Goal: Check status

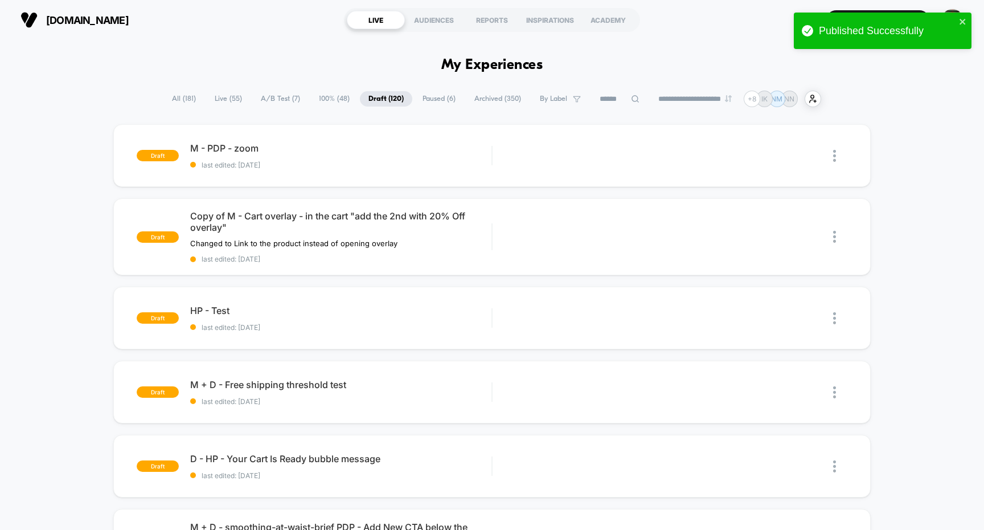
click at [436, 97] on span "Paused ( 6 )" at bounding box center [439, 98] width 50 height 15
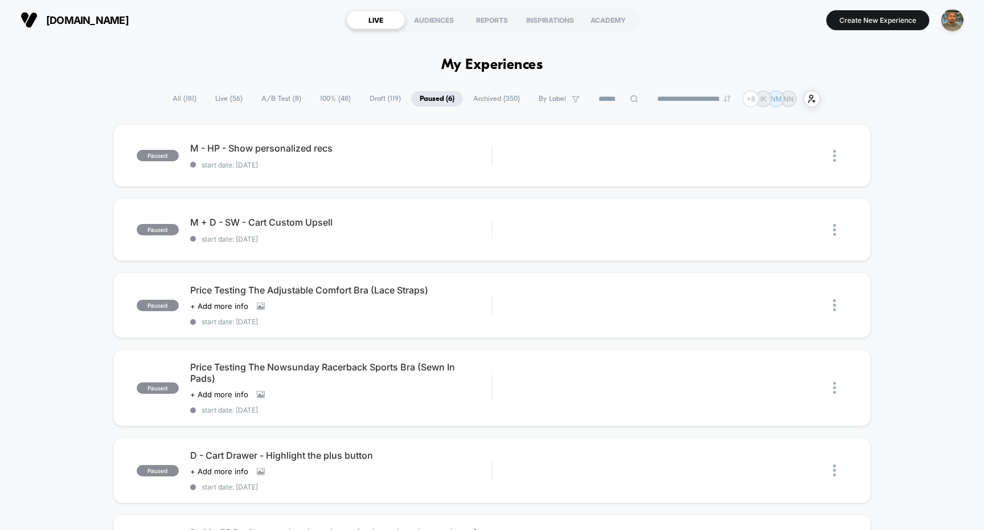
click at [181, 98] on span "All ( 181 )" at bounding box center [184, 98] width 41 height 15
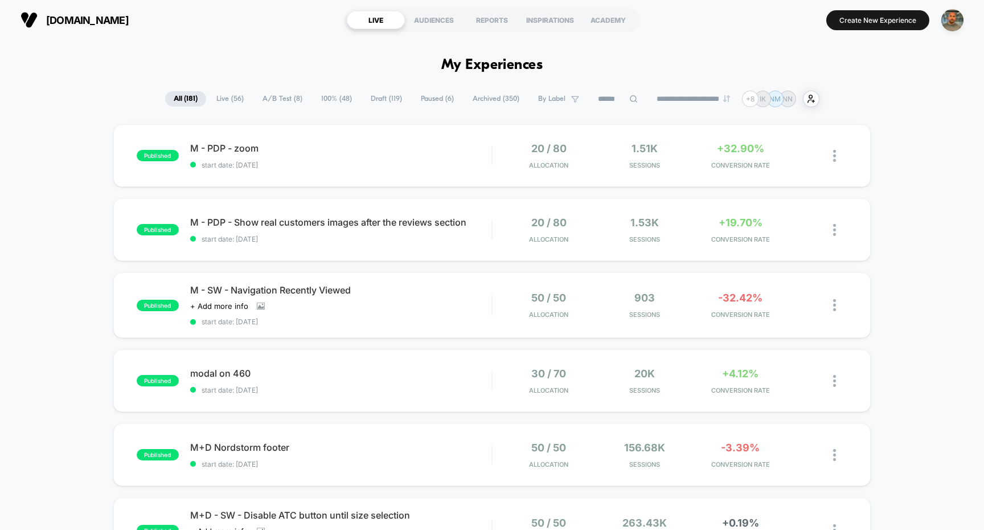
click at [479, 99] on span "Archived ( 350 )" at bounding box center [496, 98] width 64 height 15
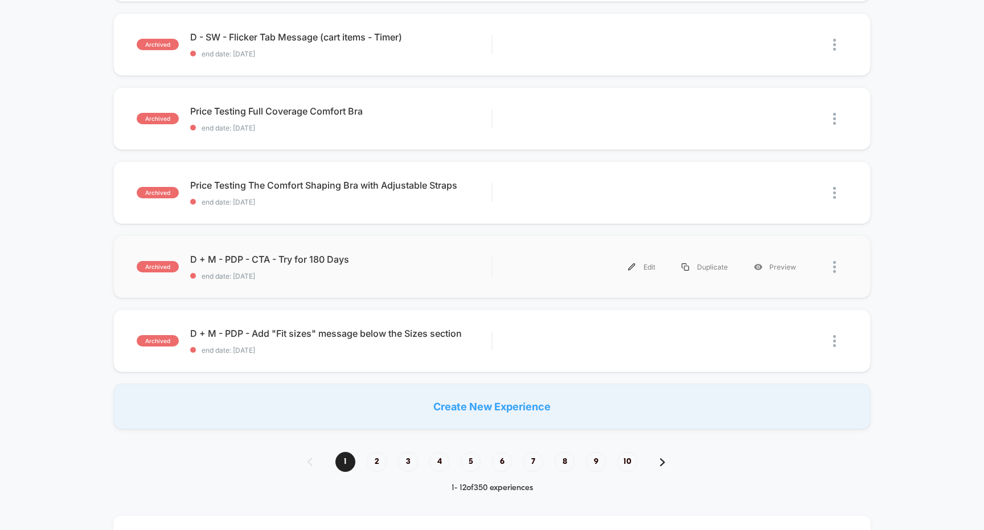
scroll to position [643, 0]
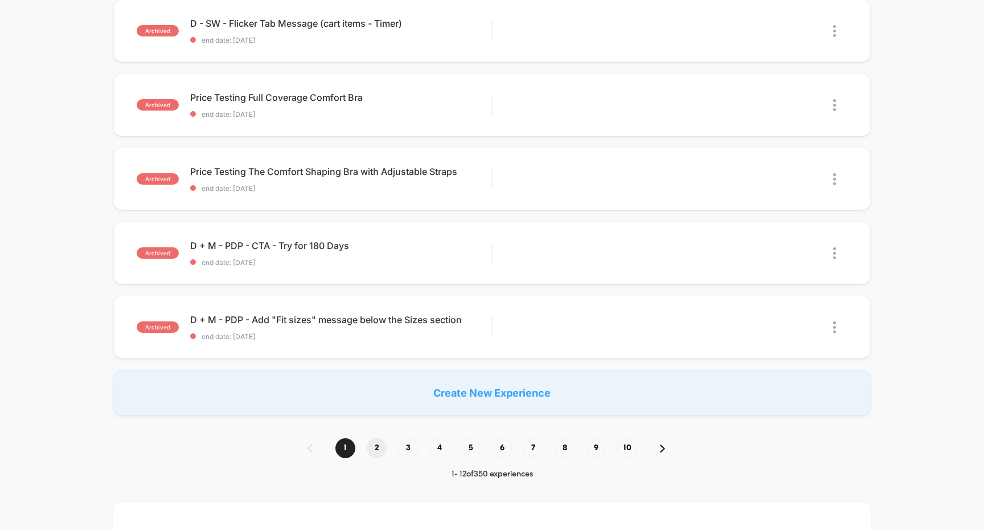
click at [382, 449] on span "2" at bounding box center [377, 448] width 20 height 20
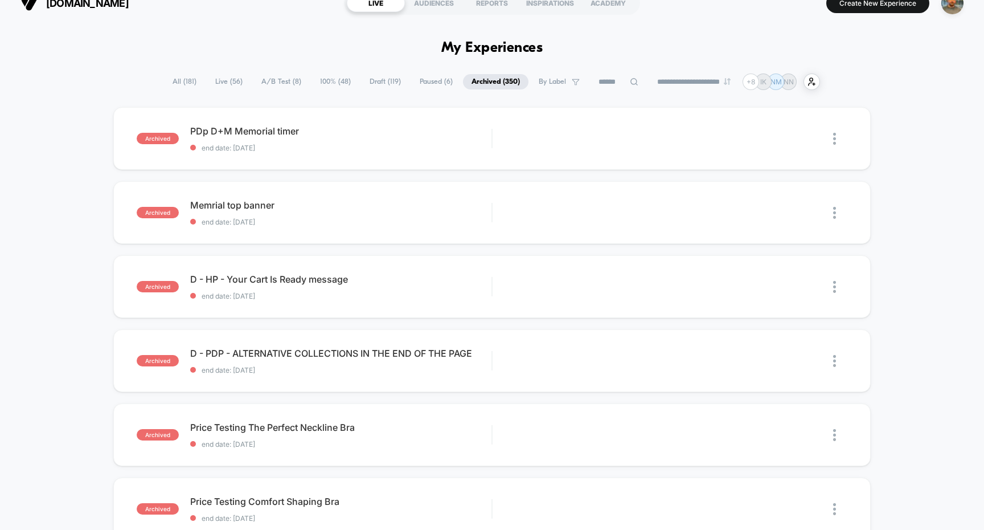
scroll to position [0, 0]
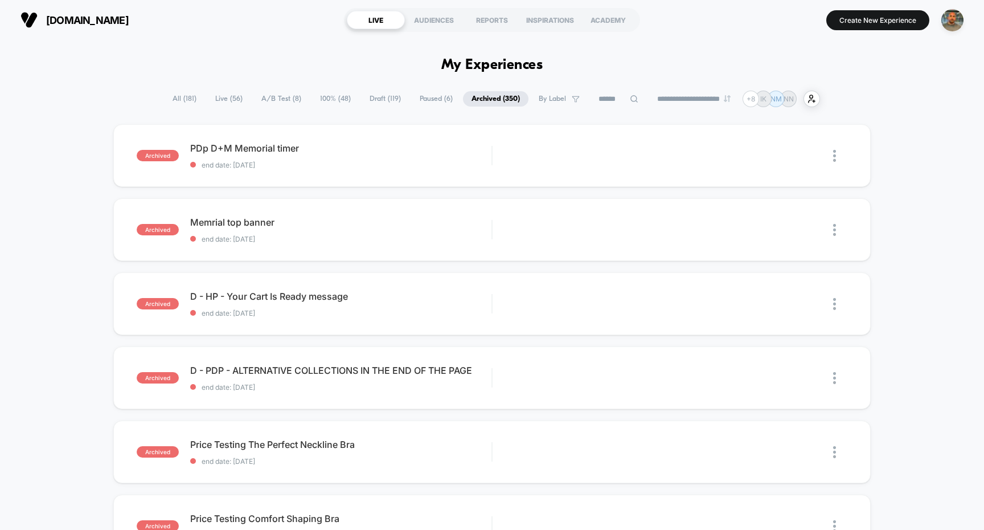
click at [600, 101] on input at bounding box center [618, 99] width 57 height 14
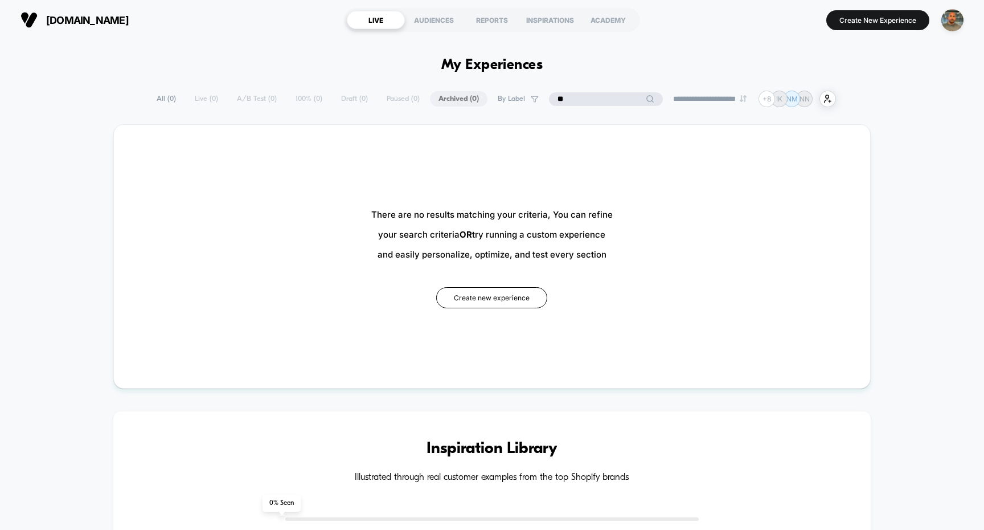
type input "*"
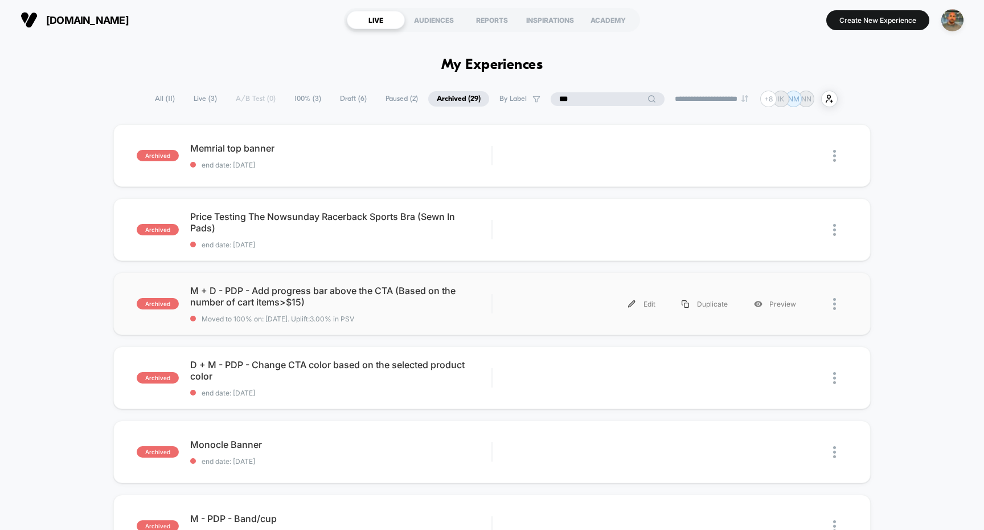
type input "***"
click at [553, 329] on div "archived M + D - PDP - Add progress bar above the CTA (Based on the number of c…" at bounding box center [492, 303] width 758 height 63
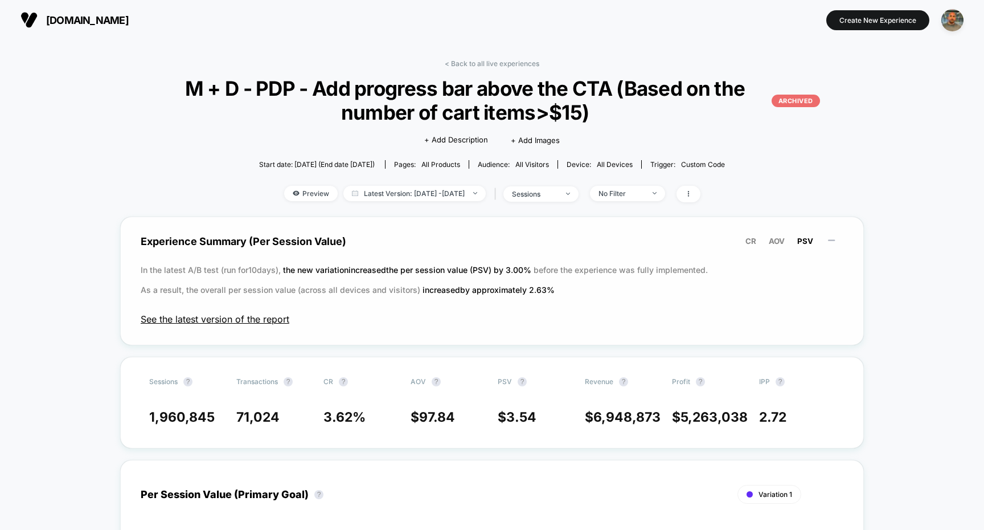
click at [279, 314] on span "See the latest version of the report" at bounding box center [492, 318] width 703 height 11
